Goal: Task Accomplishment & Management: Use online tool/utility

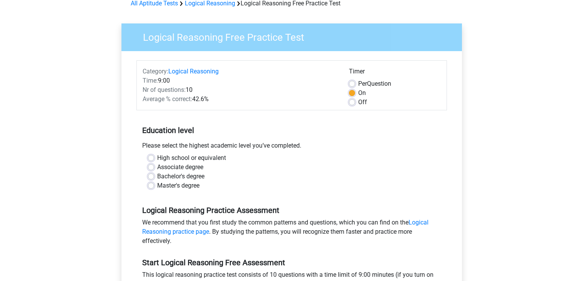
scroll to position [44, 0]
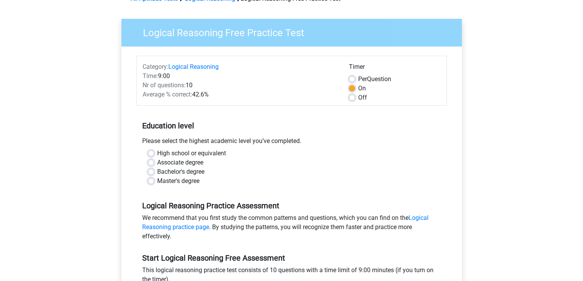
click at [155, 153] on div "High school or equivalent" at bounding box center [292, 153] width 288 height 9
click at [157, 152] on label "High school or equivalent" at bounding box center [191, 153] width 69 height 9
click at [152, 152] on input "High school or equivalent" at bounding box center [151, 153] width 6 height 8
radio input "true"
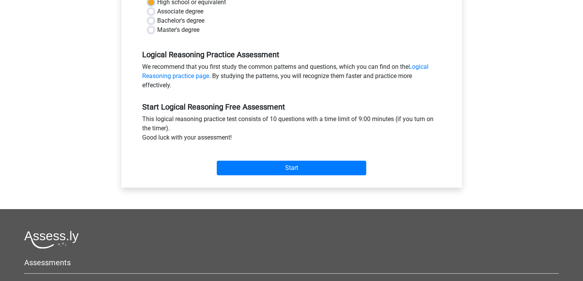
scroll to position [217, 0]
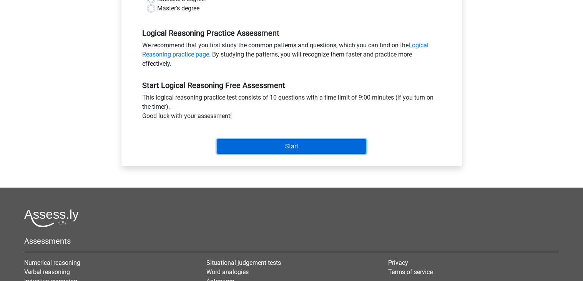
click at [251, 145] on input "Start" at bounding box center [292, 146] width 150 height 15
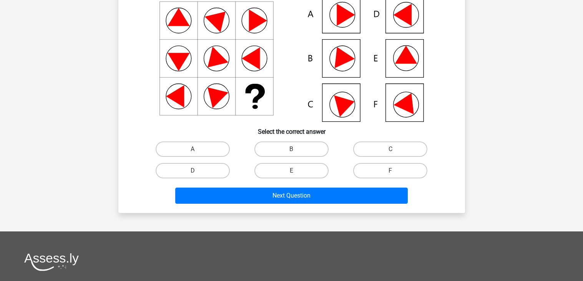
scroll to position [75, 0]
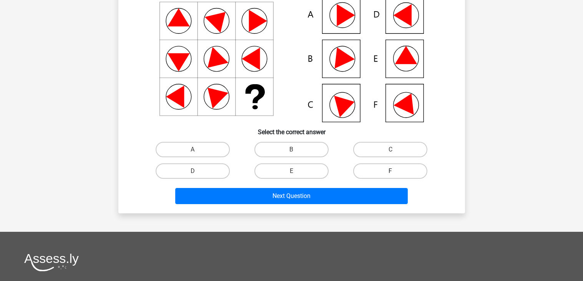
click at [368, 170] on label "F" at bounding box center [390, 170] width 74 height 15
click at [391, 171] on input "F" at bounding box center [393, 173] width 5 height 5
radio input "true"
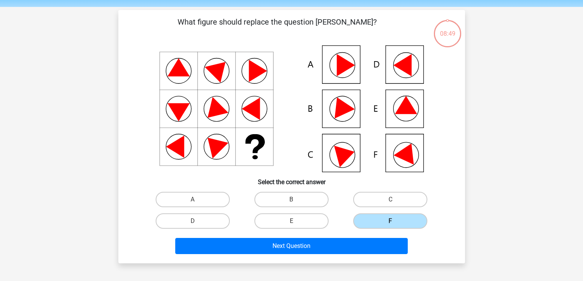
scroll to position [22, 0]
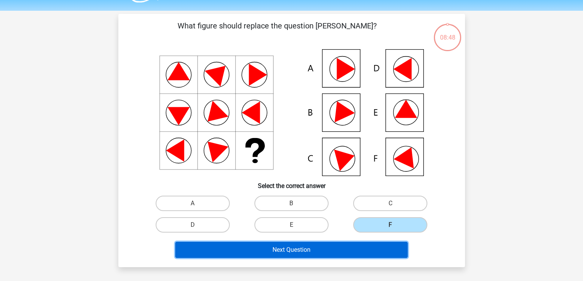
click at [353, 243] on button "Next Question" at bounding box center [291, 250] width 233 height 16
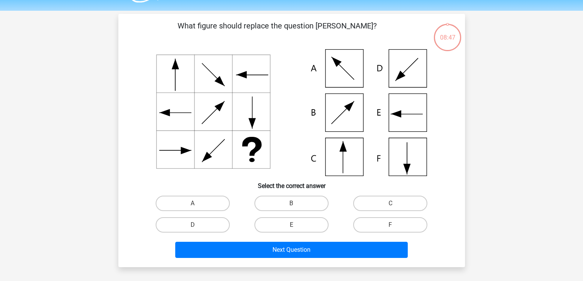
scroll to position [35, 0]
